Goal: Task Accomplishment & Management: Use online tool/utility

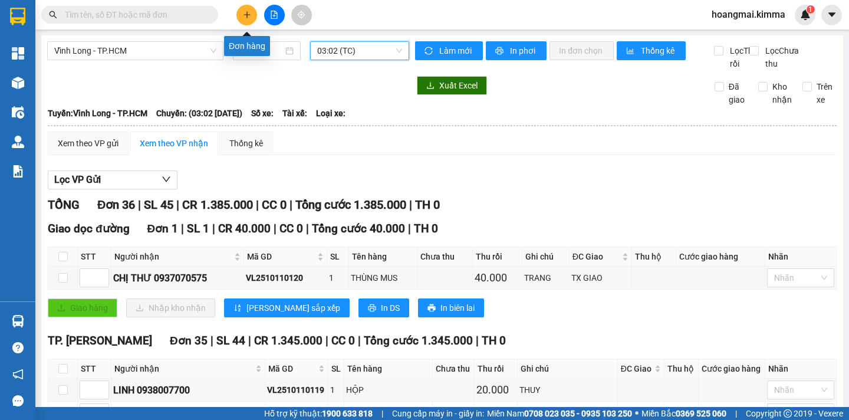
click at [251, 15] on icon "plus" at bounding box center [247, 15] width 8 height 8
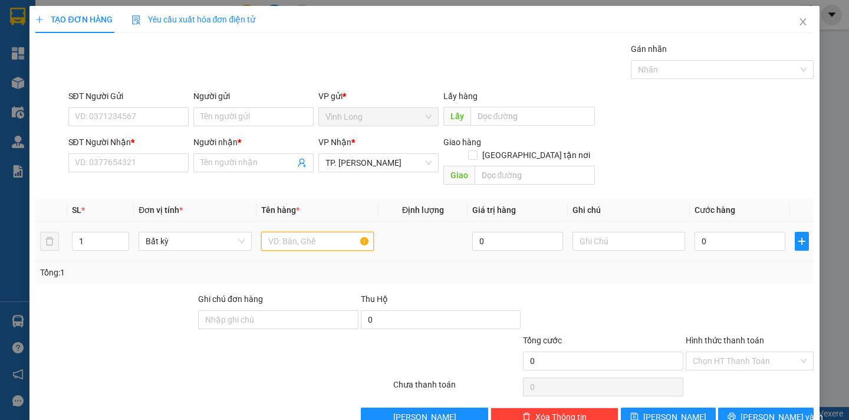
click at [295, 232] on input "text" at bounding box center [317, 241] width 113 height 19
click at [225, 165] on input "Người nhận *" at bounding box center [247, 162] width 94 height 13
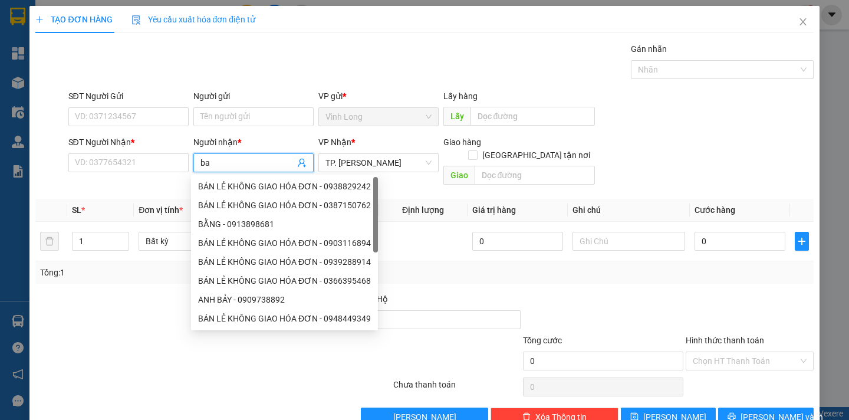
type input "b"
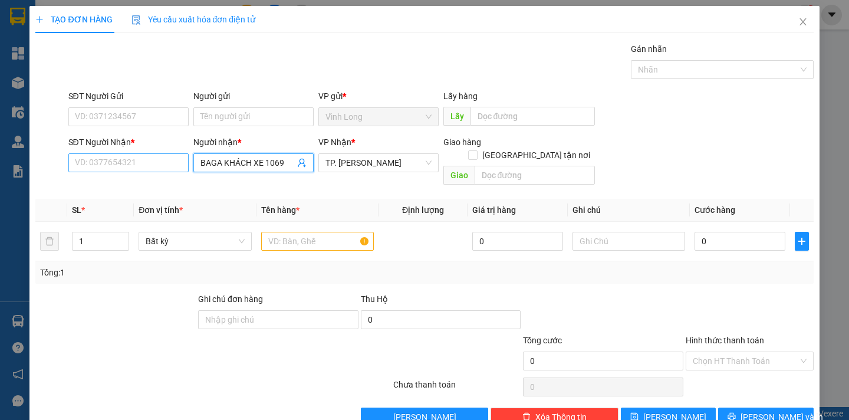
type input "BAGA KHÁCH XE 1069"
click at [130, 166] on input "SĐT Người Nhận *" at bounding box center [128, 162] width 120 height 19
type input "000000000000"
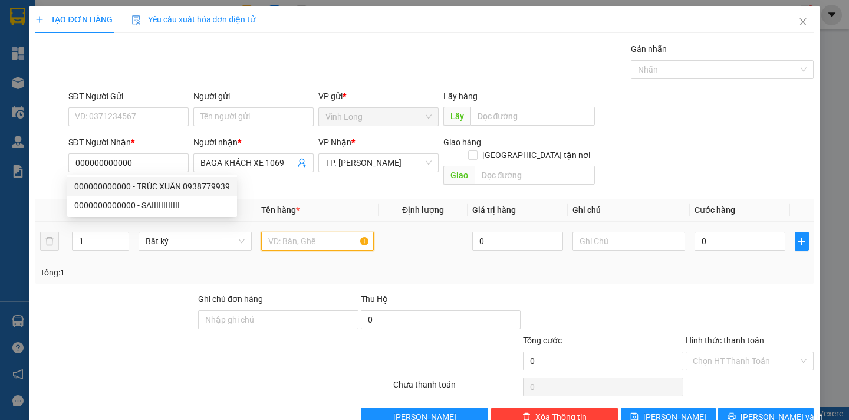
click at [317, 232] on input "text" at bounding box center [317, 241] width 113 height 19
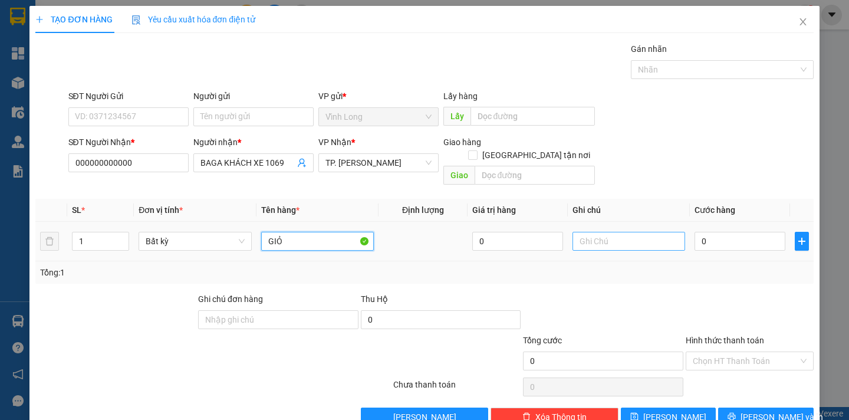
type input "GIỎ"
click at [597, 232] on input "text" at bounding box center [629, 241] width 113 height 19
type input "NGÂN"
click at [708, 237] on input "0" at bounding box center [740, 241] width 91 height 19
type input "8"
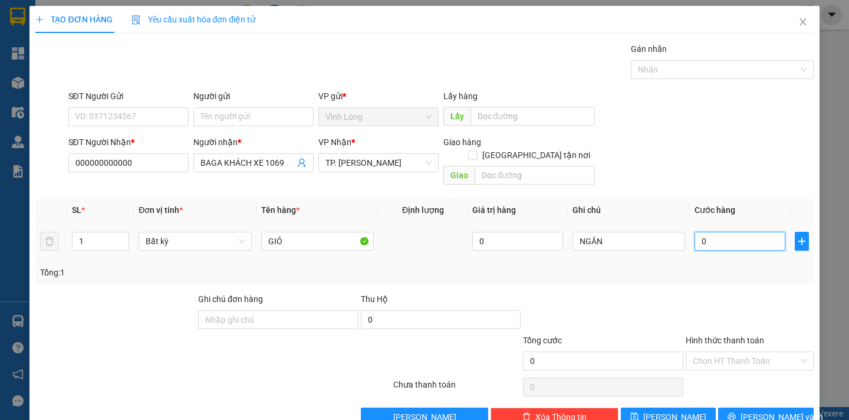
type input "8"
type input "80"
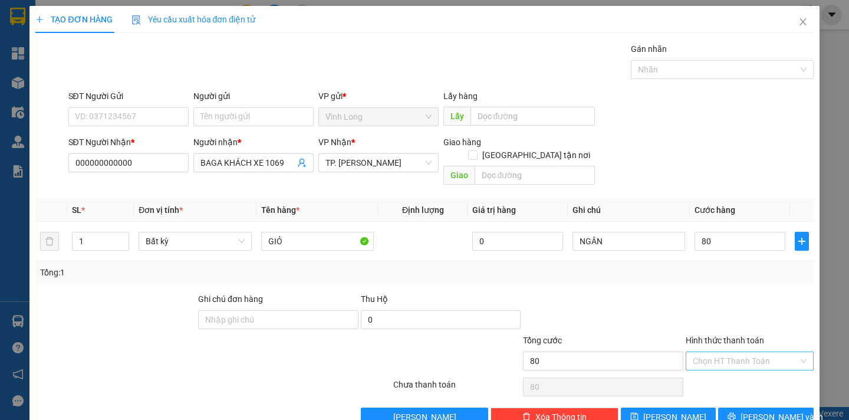
type input "80.000"
click at [730, 352] on input "Hình thức thanh toán" at bounding box center [746, 361] width 106 height 18
click at [726, 367] on div "Tại văn phòng" at bounding box center [741, 371] width 112 height 13
type input "0"
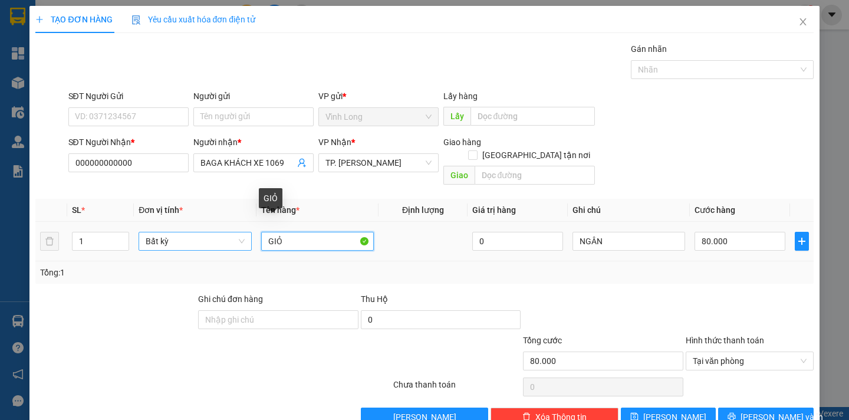
drag, startPoint x: 305, startPoint y: 224, endPoint x: 234, endPoint y: 236, distance: 72.3
click at [234, 236] on tr "1 Bất kỳ GIỎ 0 NGÂN 80.000" at bounding box center [424, 242] width 778 height 40
type input "THÙNG MUS"
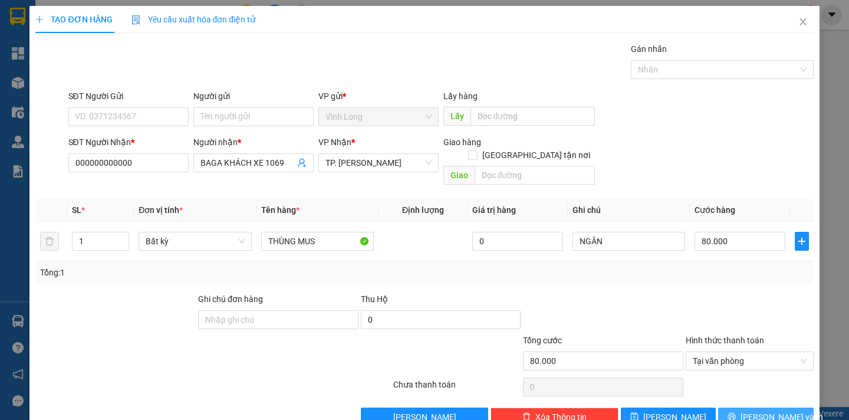
click at [745, 407] on button "[PERSON_NAME] và In" at bounding box center [765, 416] width 95 height 19
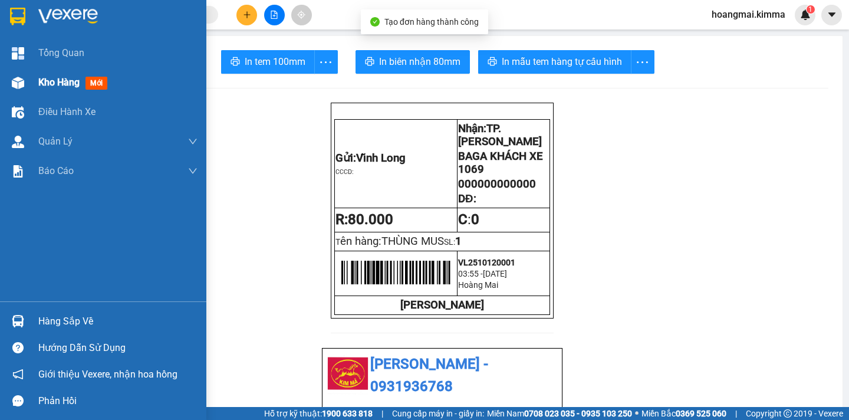
click at [57, 79] on span "Kho hàng" at bounding box center [58, 82] width 41 height 11
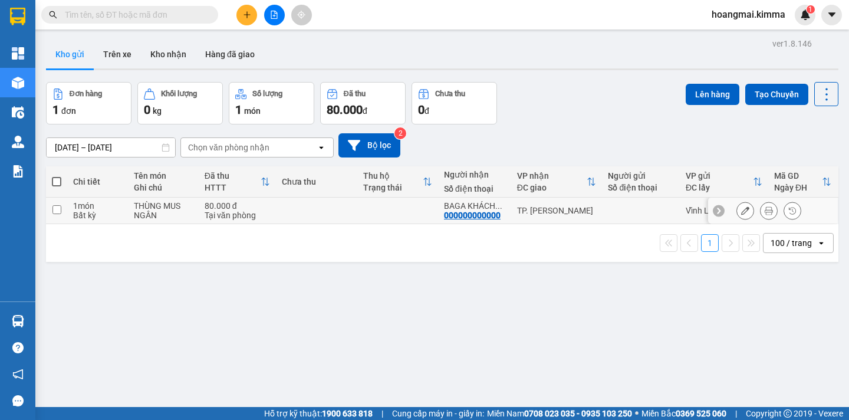
drag, startPoint x: 57, startPoint y: 209, endPoint x: 162, endPoint y: 196, distance: 105.8
click at [57, 209] on input "checkbox" at bounding box center [56, 209] width 9 height 9
checkbox input "true"
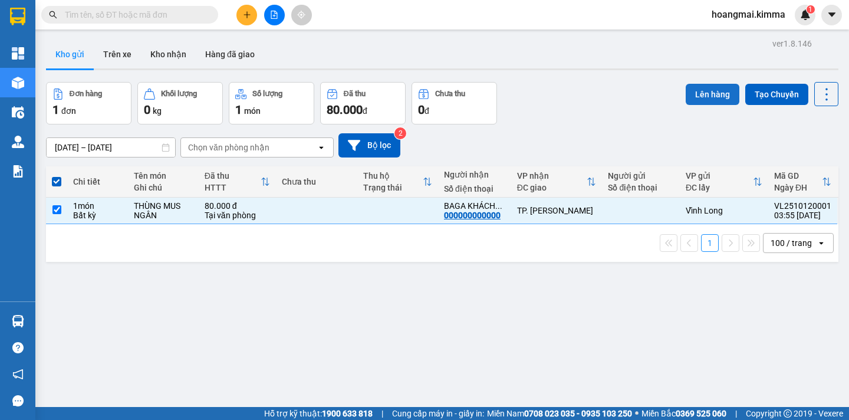
click at [701, 97] on button "Lên hàng" at bounding box center [713, 94] width 54 height 21
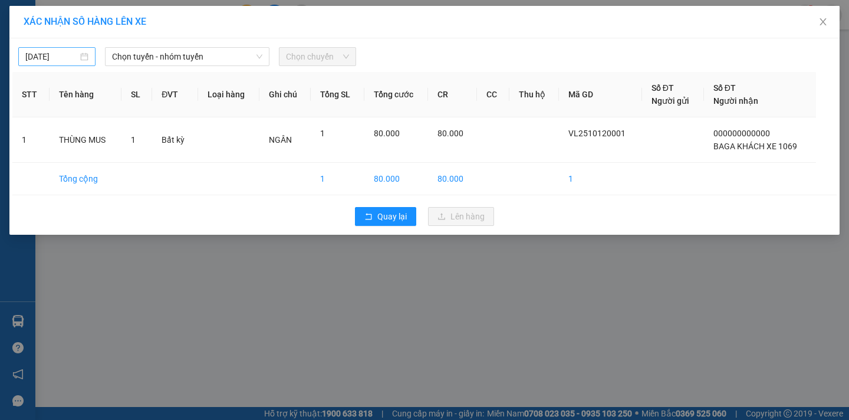
click at [70, 56] on input "[DATE]" at bounding box center [51, 56] width 52 height 13
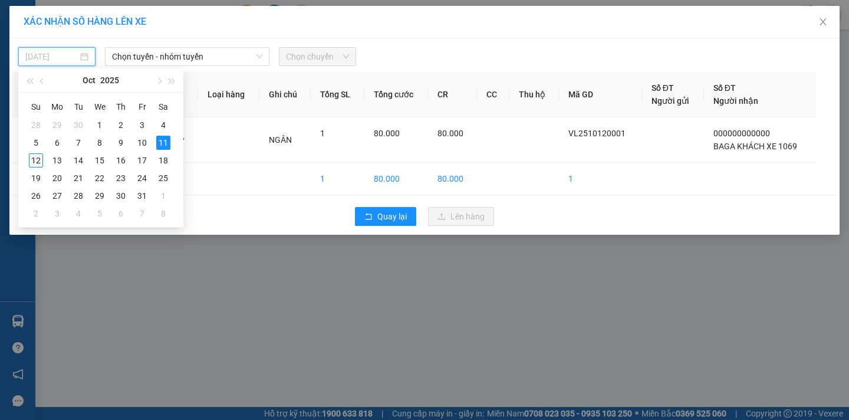
click at [41, 160] on div "12" at bounding box center [36, 160] width 14 height 14
type input "[DATE]"
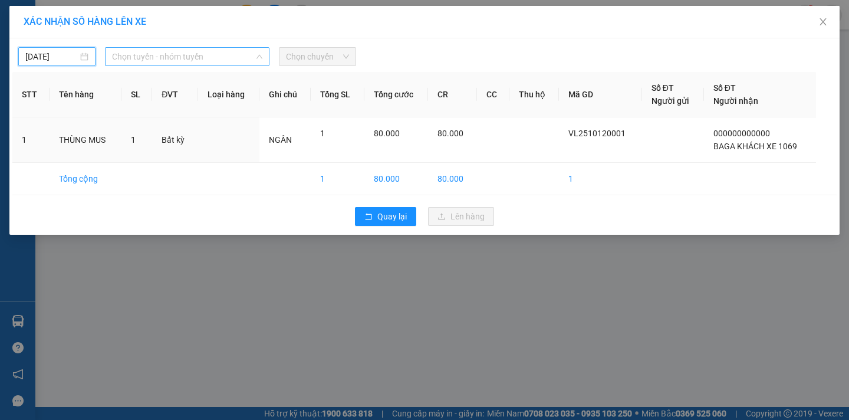
click at [200, 62] on span "Chọn tuyến - nhóm tuyến" at bounding box center [187, 57] width 150 height 18
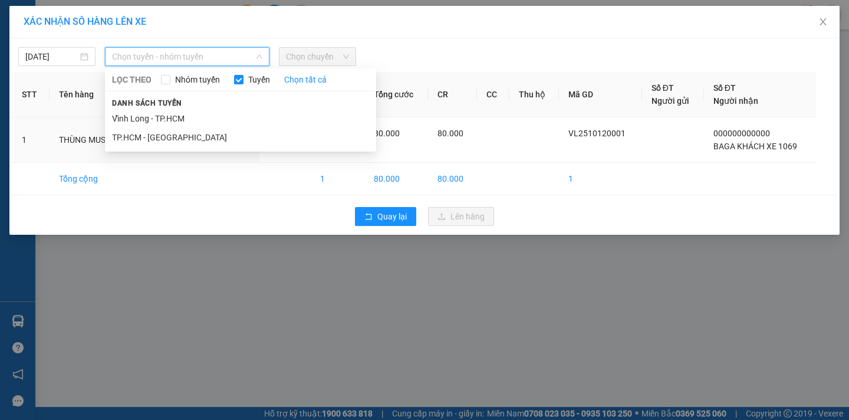
drag, startPoint x: 175, startPoint y: 121, endPoint x: 285, endPoint y: 86, distance: 116.0
click at [176, 121] on li "Vĩnh Long - TP.HCM" at bounding box center [240, 118] width 271 height 19
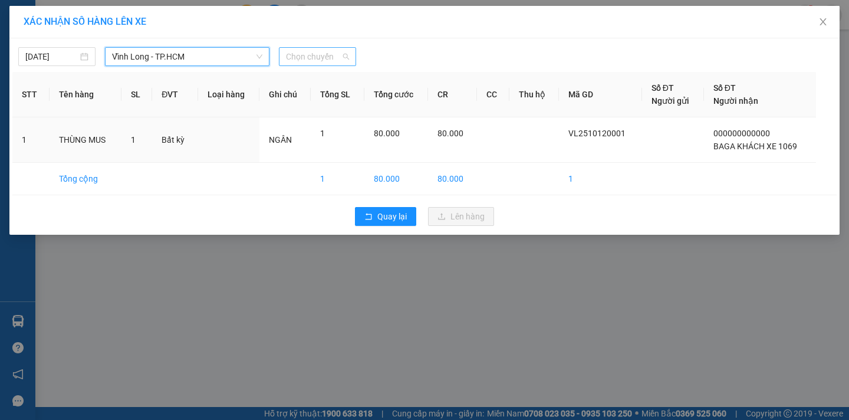
click at [319, 60] on span "Chọn chuyến" at bounding box center [317, 57] width 63 height 18
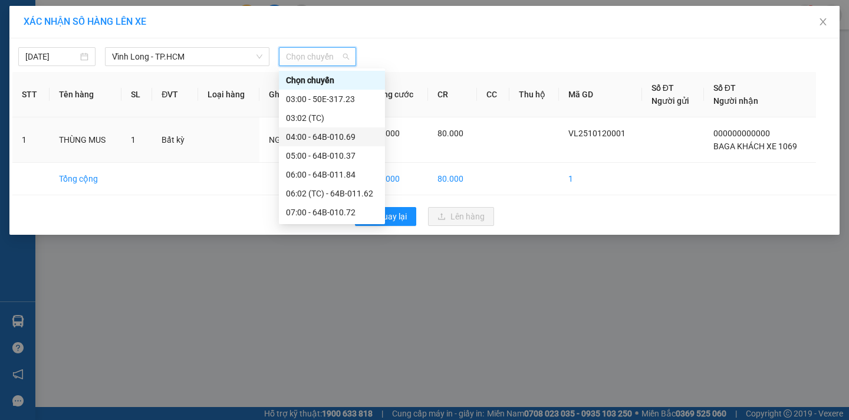
click at [346, 137] on div "04:00 - 64B-010.69" at bounding box center [332, 136] width 92 height 13
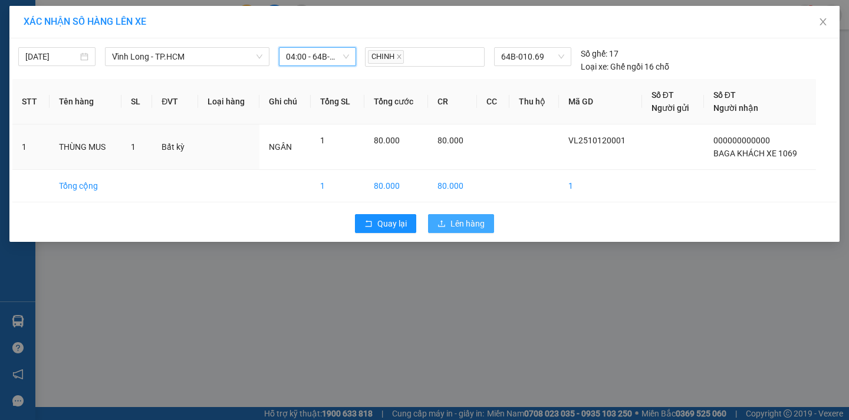
click at [476, 228] on span "Lên hàng" at bounding box center [468, 223] width 34 height 13
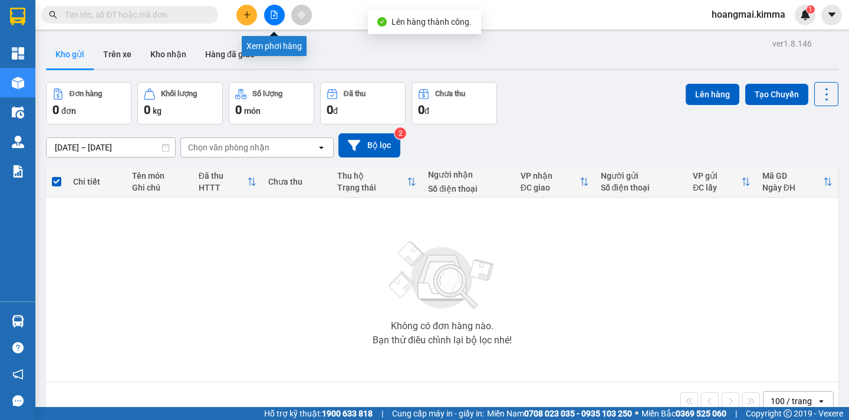
click at [271, 19] on button at bounding box center [274, 15] width 21 height 21
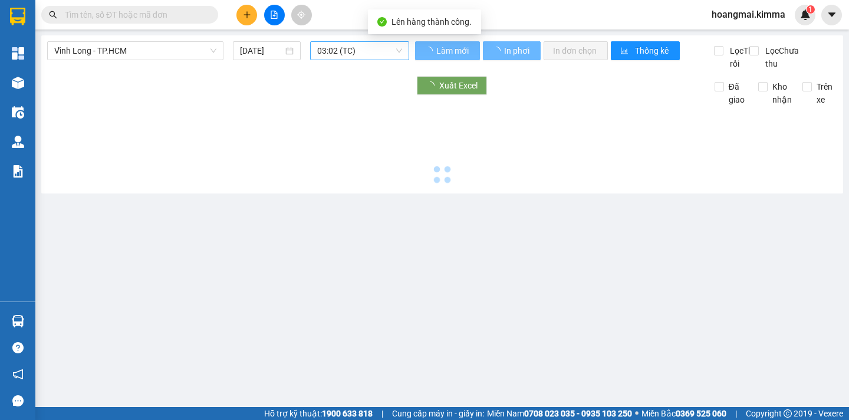
click at [389, 52] on span "03:02 (TC)" at bounding box center [359, 51] width 85 height 18
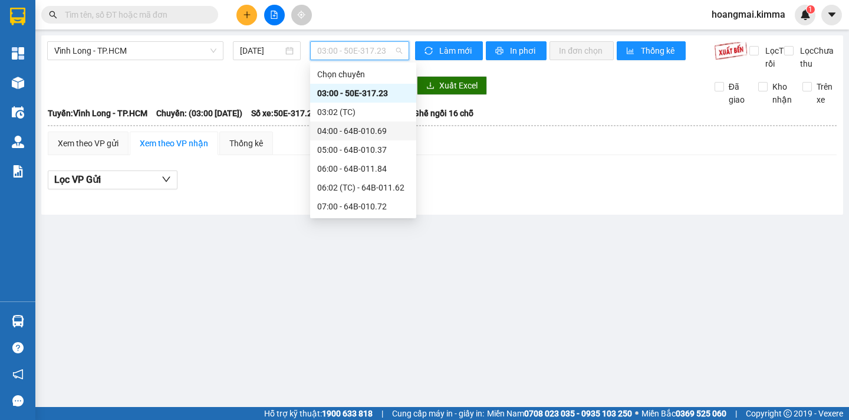
click at [390, 136] on div "04:00 - 64B-010.69" at bounding box center [363, 130] width 92 height 13
